Goal: Task Accomplishment & Management: Use online tool/utility

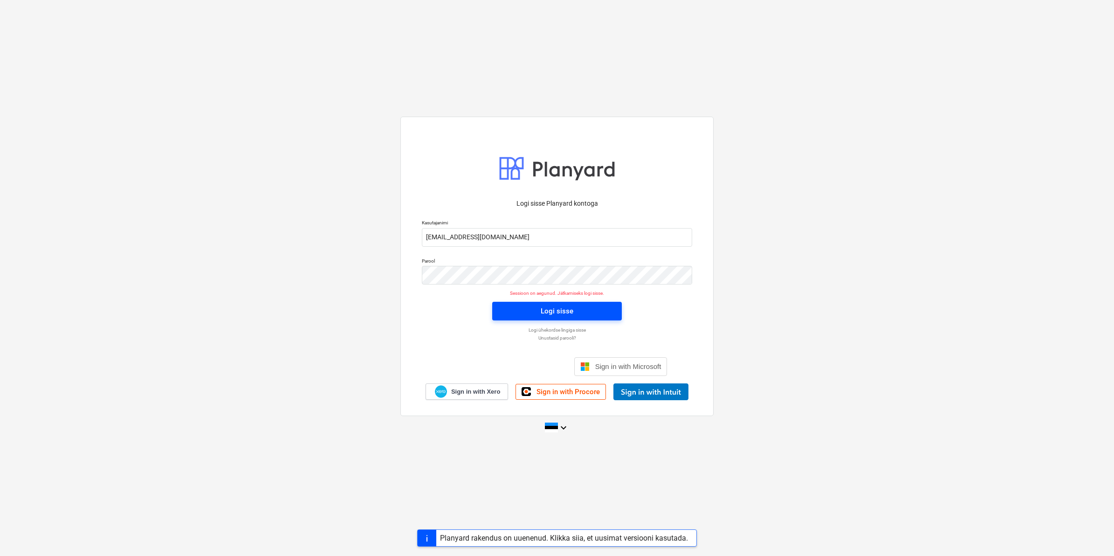
click at [571, 313] on div "Logi sisse" at bounding box center [557, 311] width 33 height 12
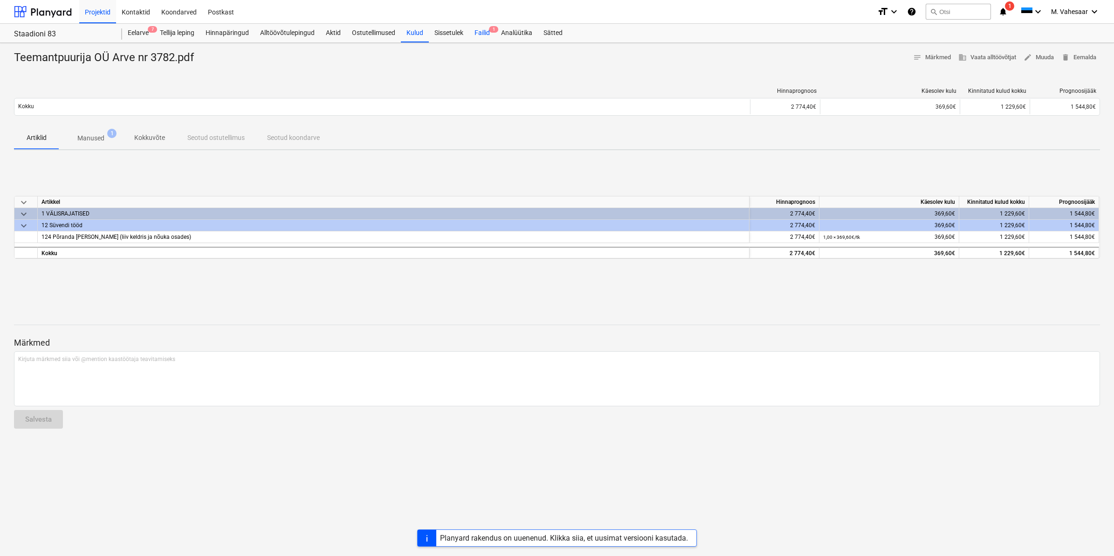
click at [491, 27] on span "1" at bounding box center [493, 29] width 9 height 7
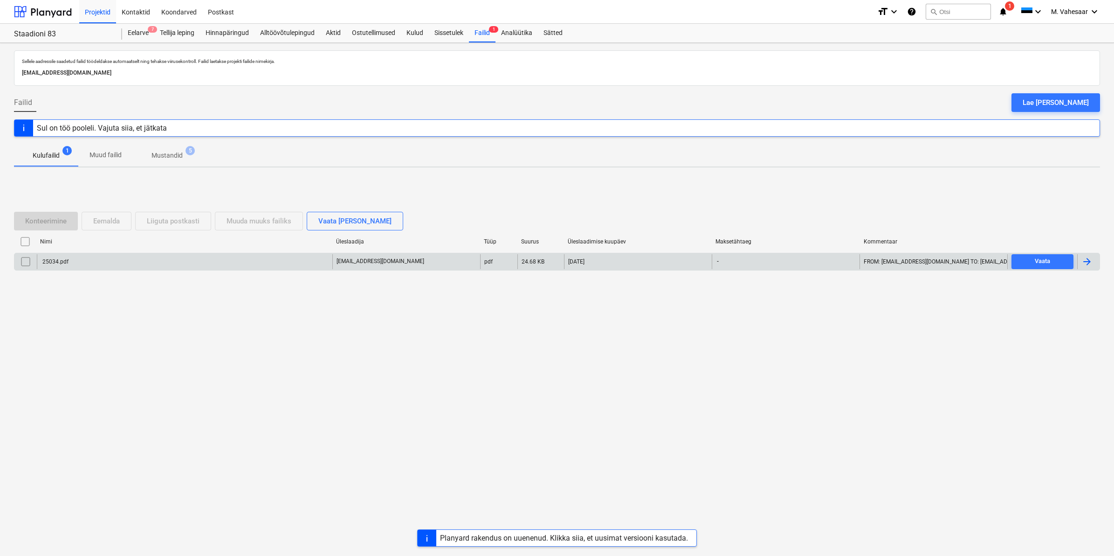
click at [60, 255] on div "25034.pdf" at bounding box center [185, 261] width 296 height 15
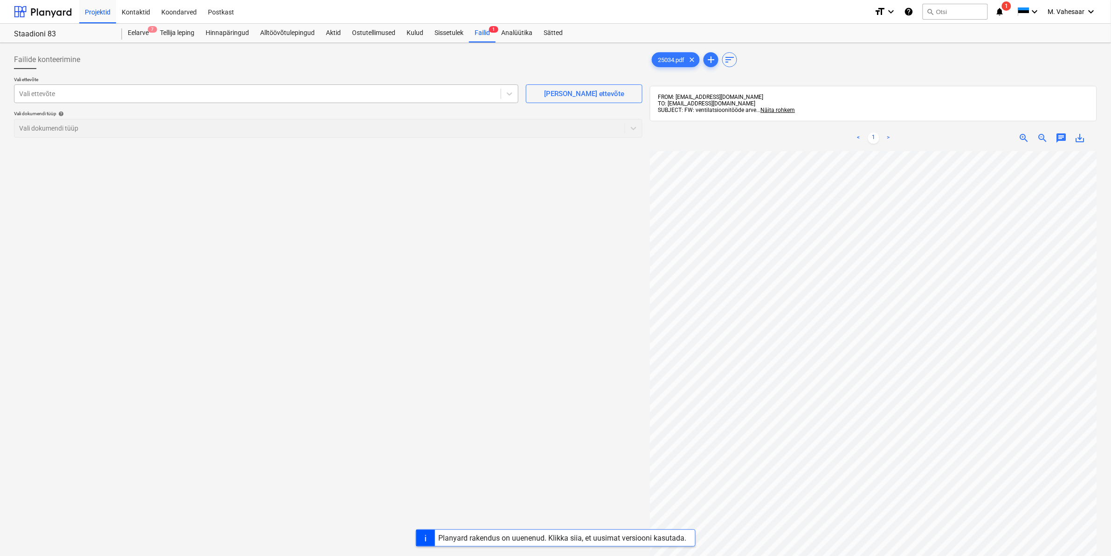
click at [138, 91] on div at bounding box center [257, 93] width 477 height 9
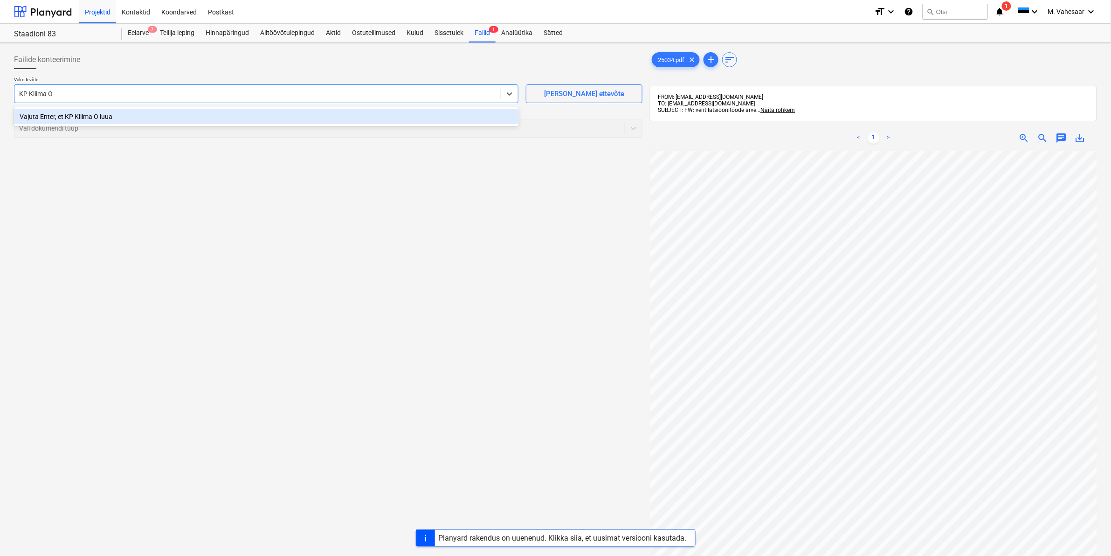
type input "KP Kliima OÜ"
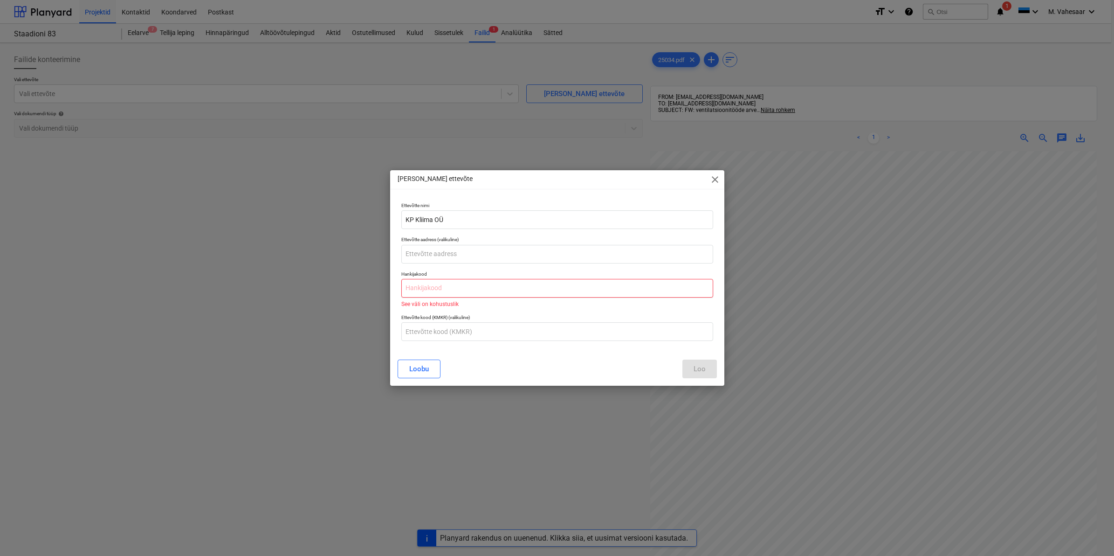
click at [474, 291] on input "text" at bounding box center [557, 288] width 312 height 19
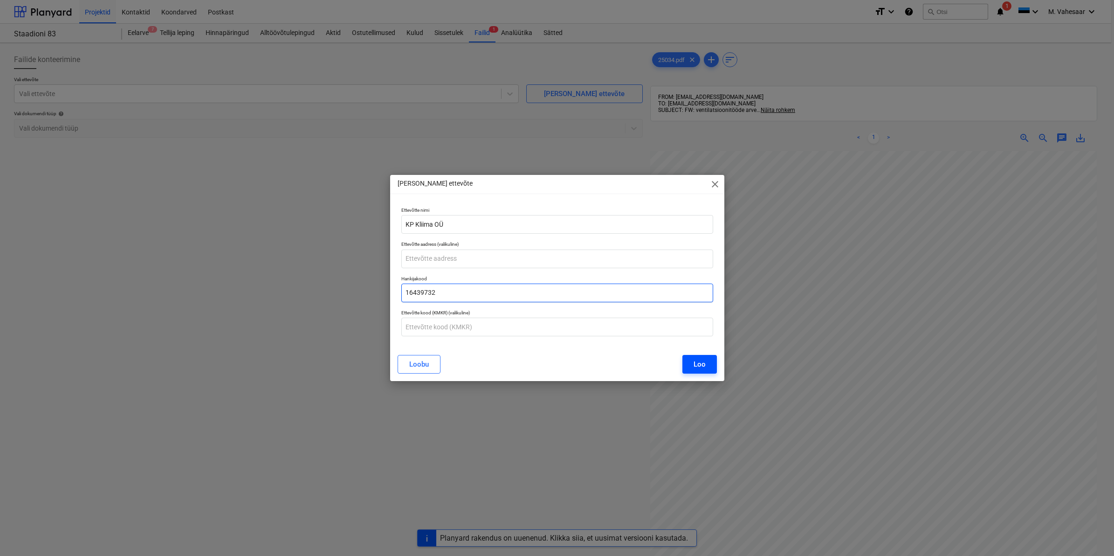
type input "16439732"
click at [702, 365] on div "Loo" at bounding box center [700, 364] width 12 height 12
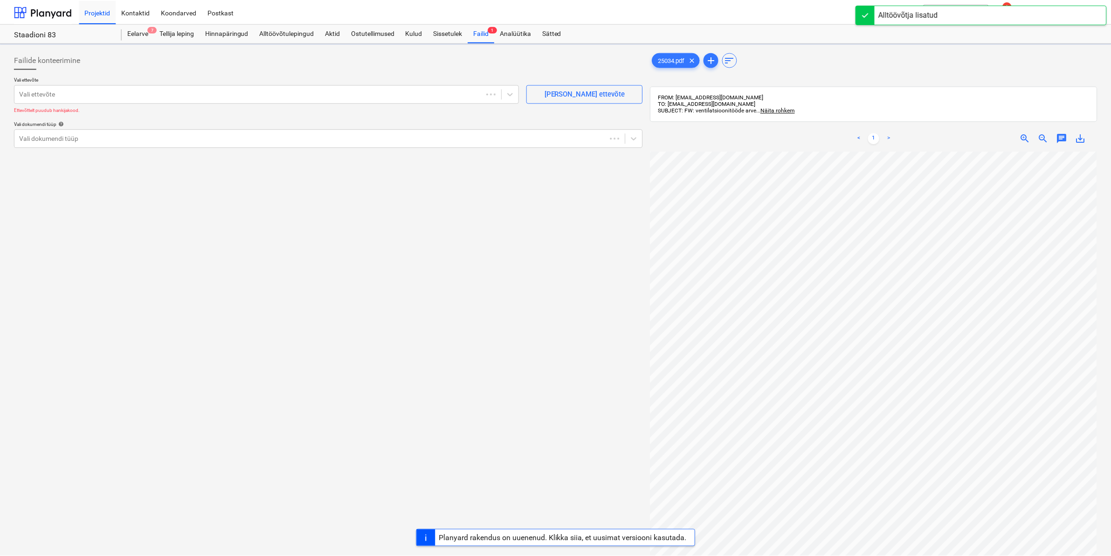
scroll to position [0, 111]
click at [92, 125] on div at bounding box center [319, 128] width 601 height 9
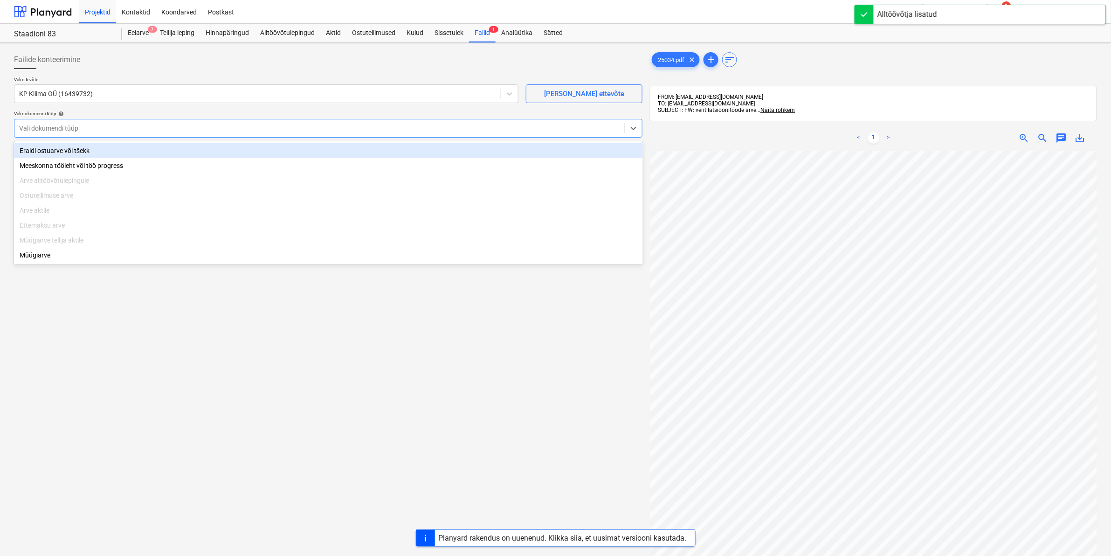
click at [57, 152] on div "Eraldi ostuarve või tšekk" at bounding box center [328, 150] width 629 height 15
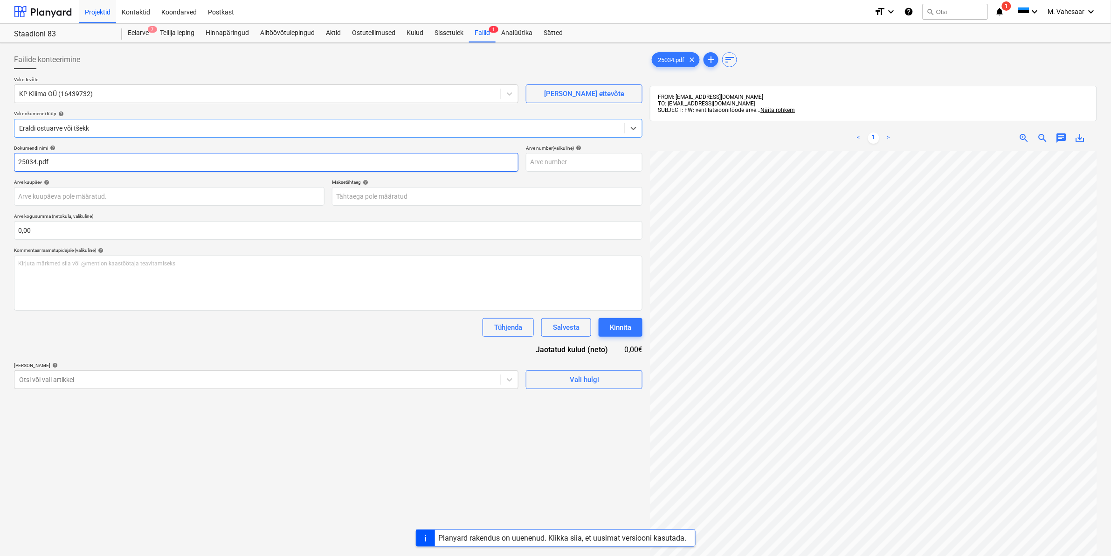
click at [20, 161] on input "25034.pdf" at bounding box center [266, 162] width 504 height 19
click at [34, 161] on input "KP KLiima arve 25034.pdf" at bounding box center [266, 162] width 504 height 19
type input "KP Kliima arve 25034.pdf"
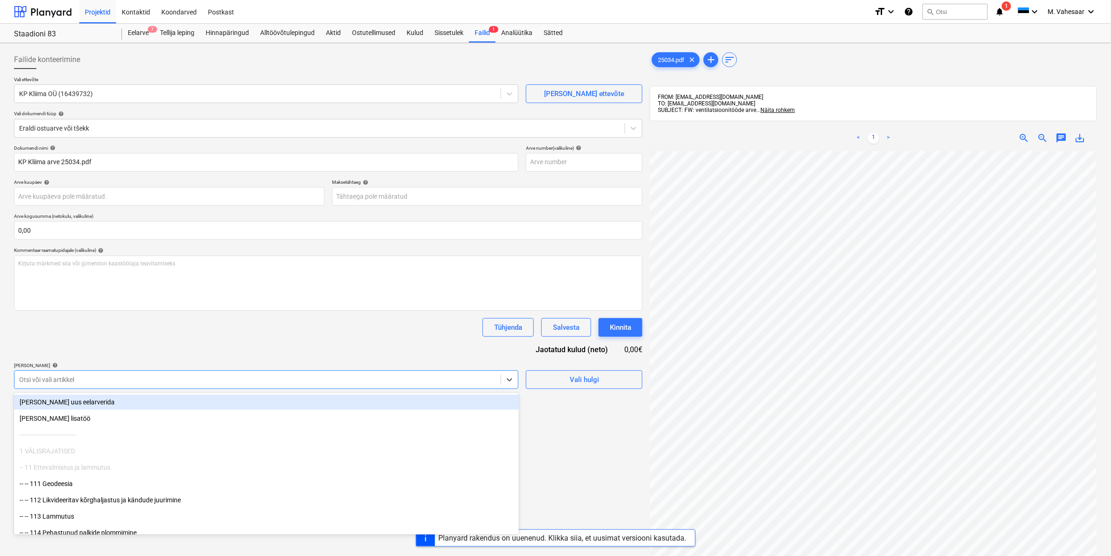
click at [87, 380] on div at bounding box center [257, 379] width 477 height 9
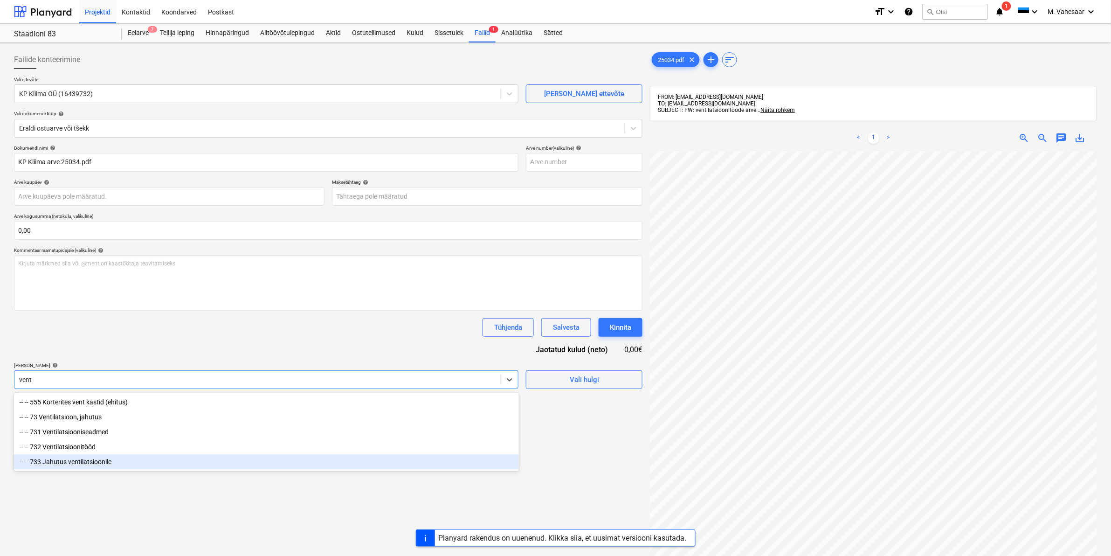
type input "vent"
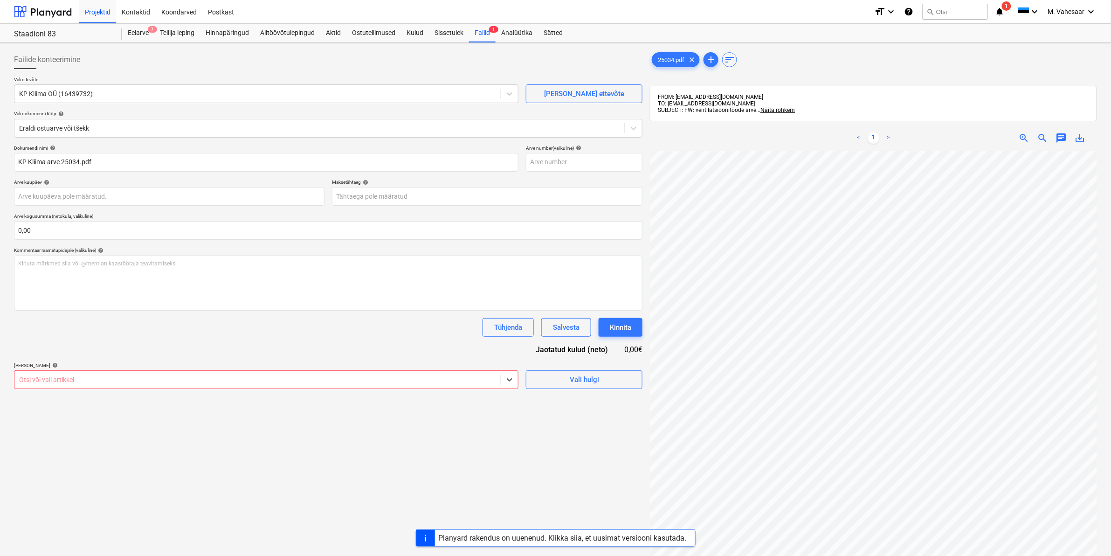
click at [152, 378] on div at bounding box center [257, 379] width 477 height 9
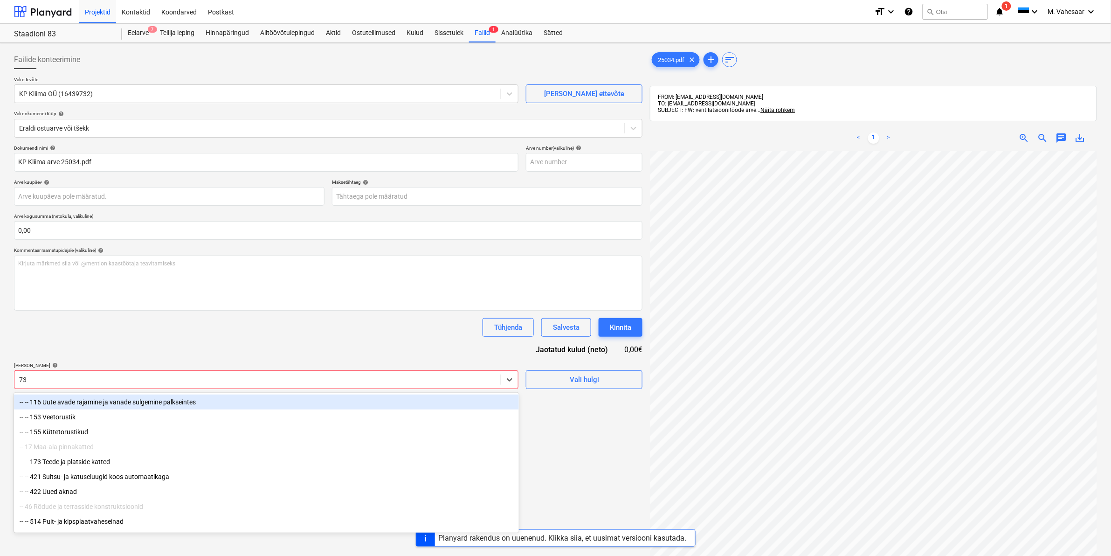
type input "732"
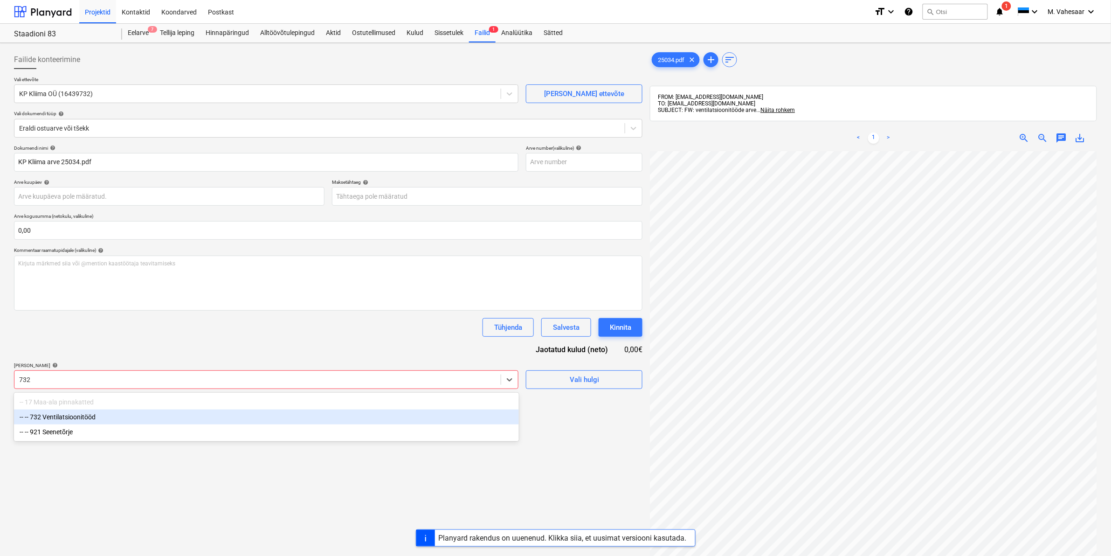
click at [114, 411] on div "-- -- 732 Ventilatsioonitööd" at bounding box center [266, 416] width 505 height 15
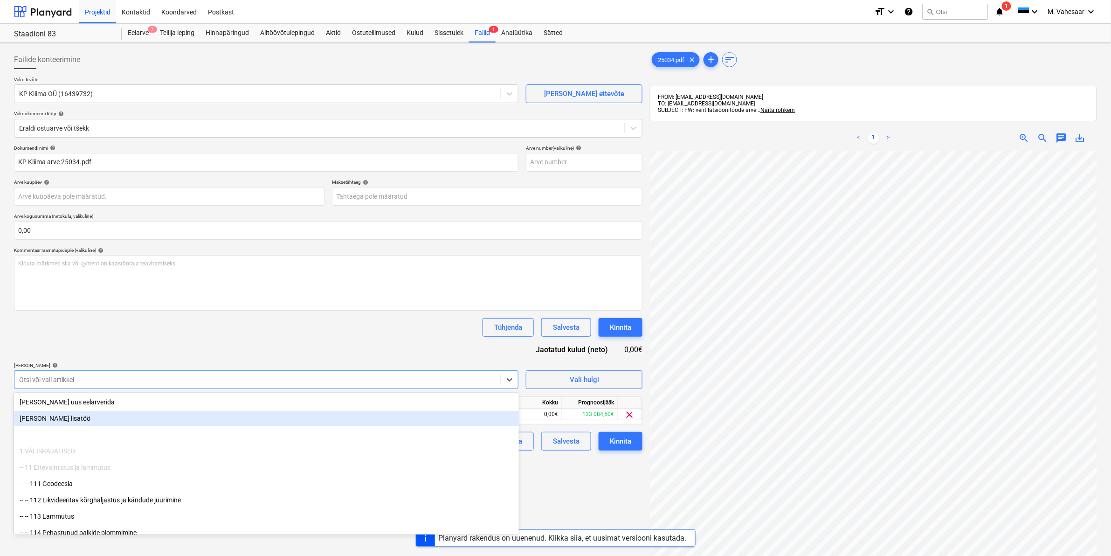
click at [599, 477] on div "Failide konteerimine Vali ettevõte KP Kliima OÜ (16439732) [PERSON_NAME] uus et…" at bounding box center [328, 366] width 636 height 638
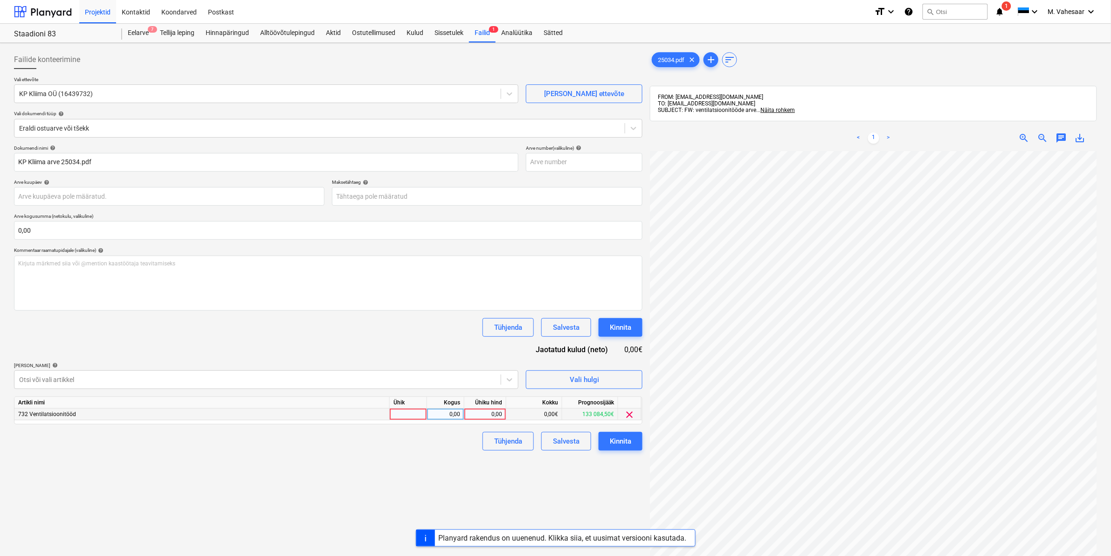
click at [468, 414] on div "0,00" at bounding box center [485, 414] width 34 height 12
type input "31977,50"
click at [429, 460] on div "Failide konteerimine Vali ettevõte KP Kliima OÜ (16439732) [PERSON_NAME] uus et…" at bounding box center [328, 366] width 636 height 638
click at [612, 448] on button "Kinnita" at bounding box center [621, 441] width 44 height 19
